Goal: Task Accomplishment & Management: Use online tool/utility

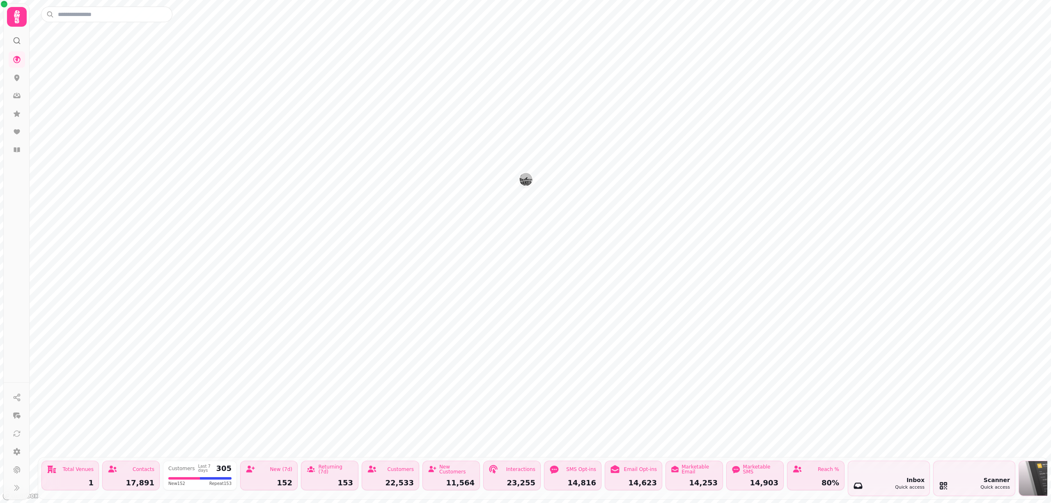
click at [523, 178] on img "The Barrelman" at bounding box center [525, 179] width 13 height 13
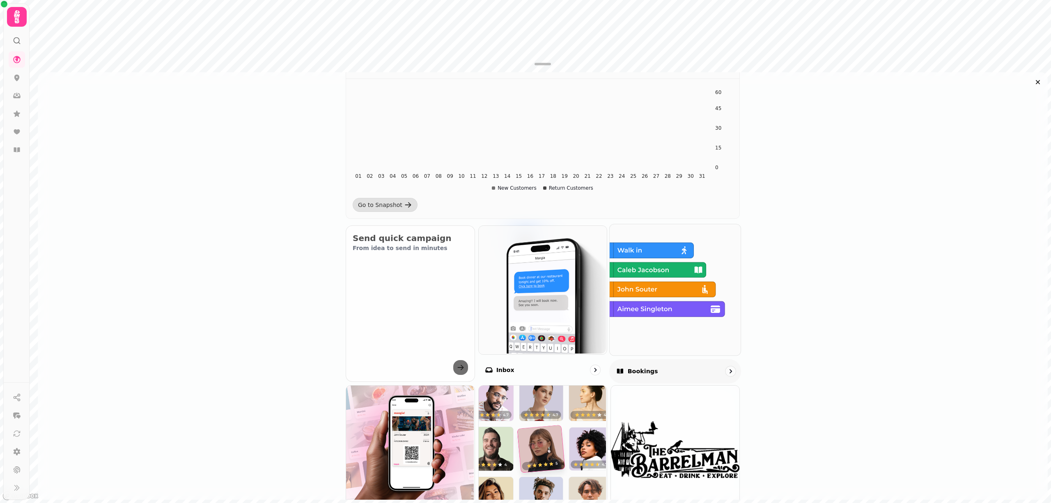
scroll to position [219, 0]
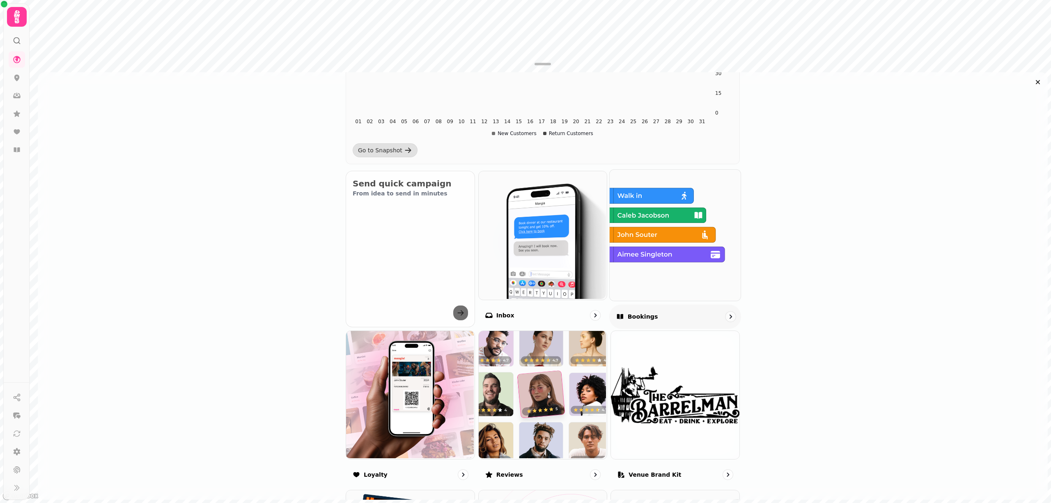
click at [649, 268] on img at bounding box center [674, 234] width 131 height 131
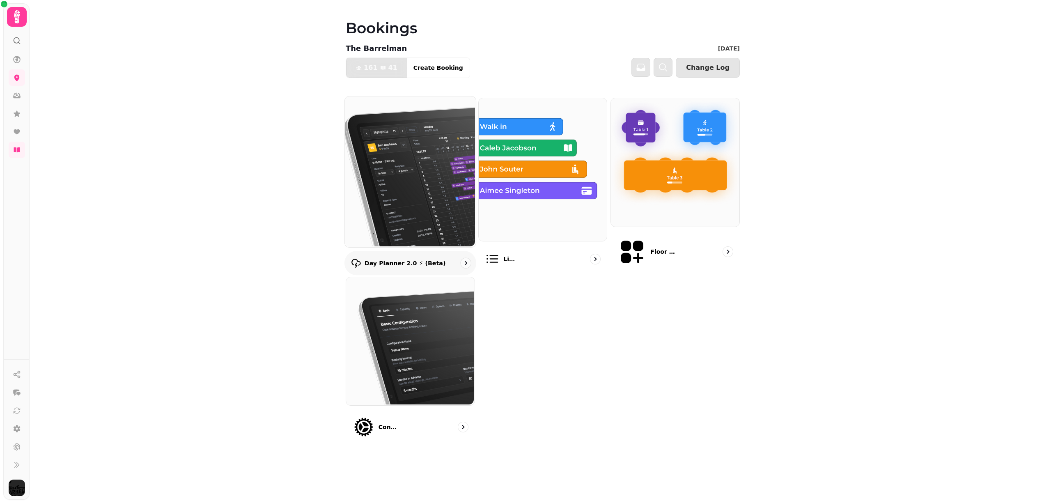
click at [401, 193] on img at bounding box center [409, 171] width 131 height 151
